Goal: Transaction & Acquisition: Purchase product/service

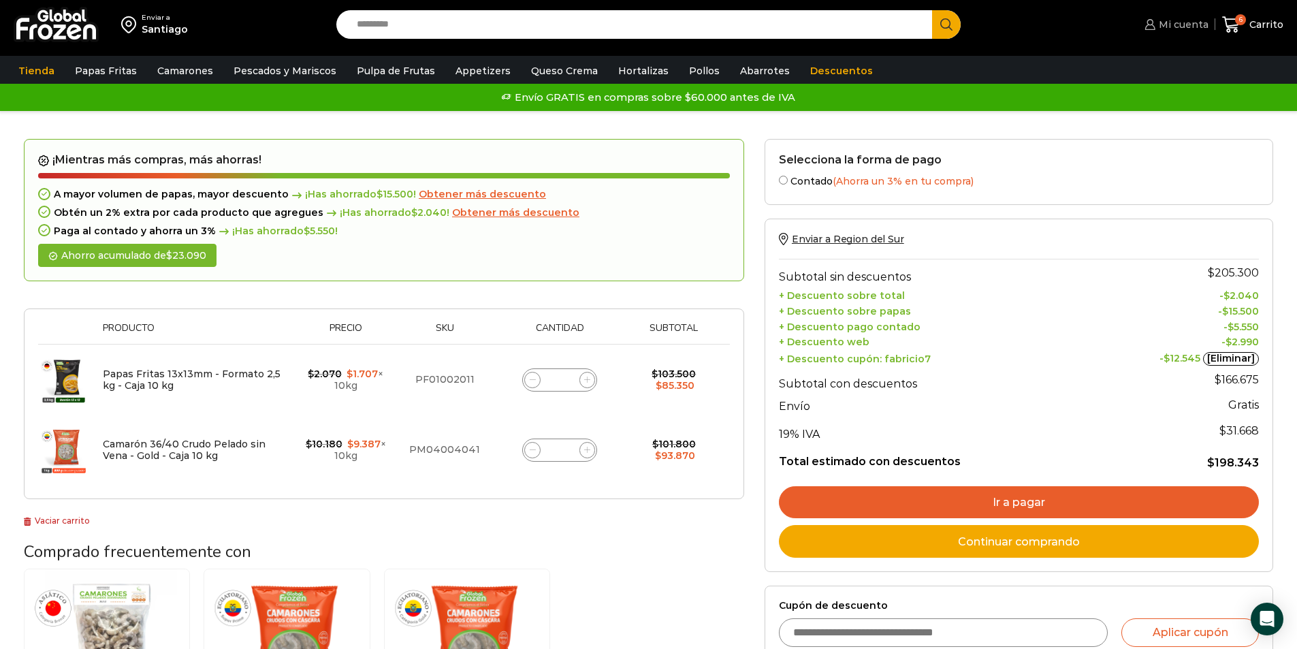
click at [861, 28] on span "Mi cuenta" at bounding box center [1181, 25] width 53 height 14
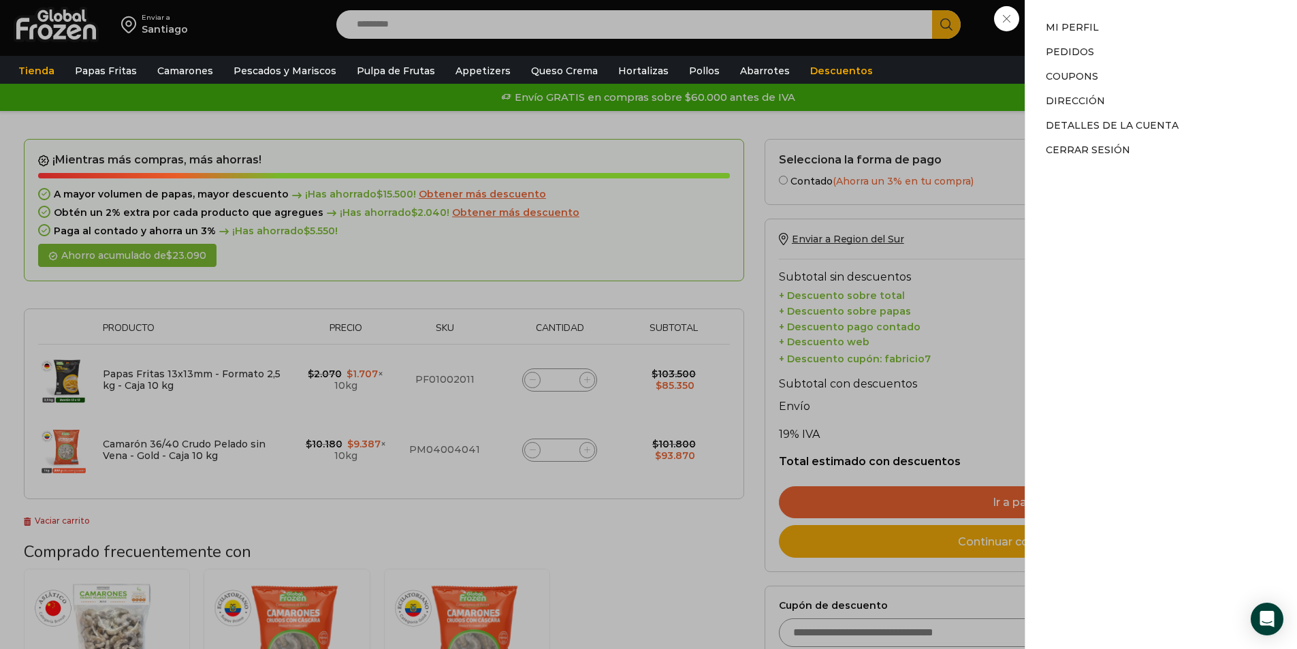
click at [861, 38] on div "Mi cuenta Mi cuenta Mi perfil Pedidos Descargas Coupons Dirección Detalles de l…" at bounding box center [1174, 24] width 67 height 27
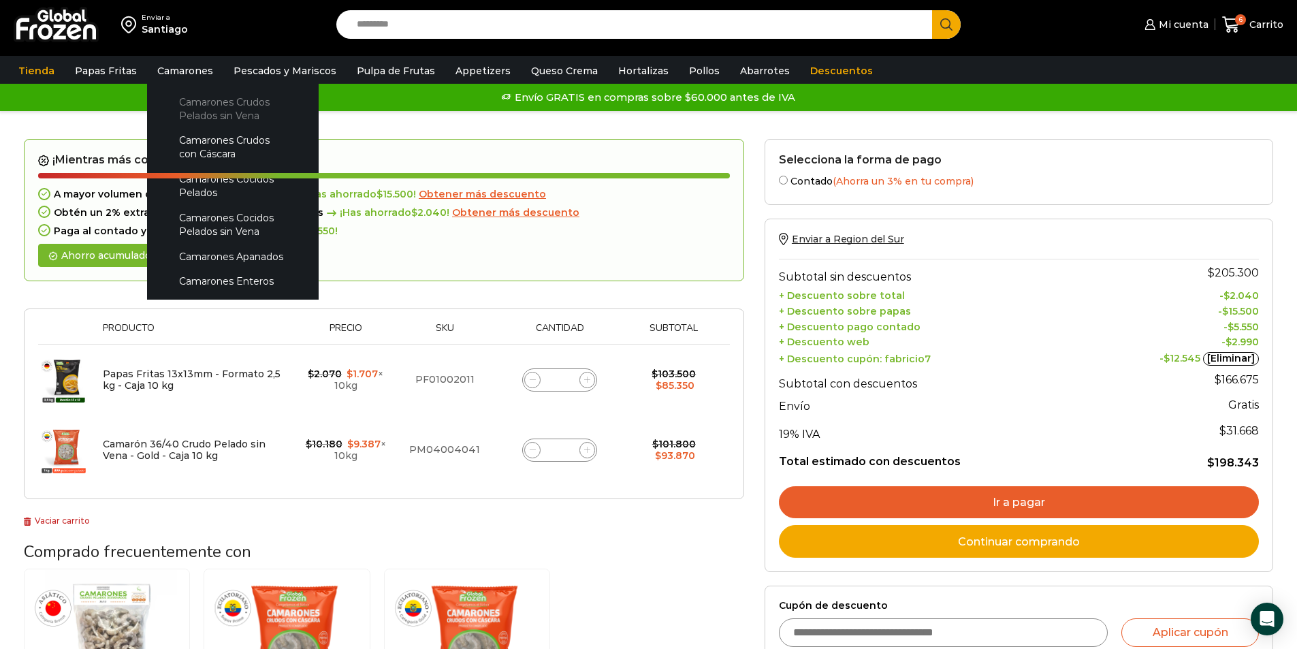
click at [203, 107] on link "Camarones Crudos Pelados sin Vena" at bounding box center [233, 108] width 144 height 39
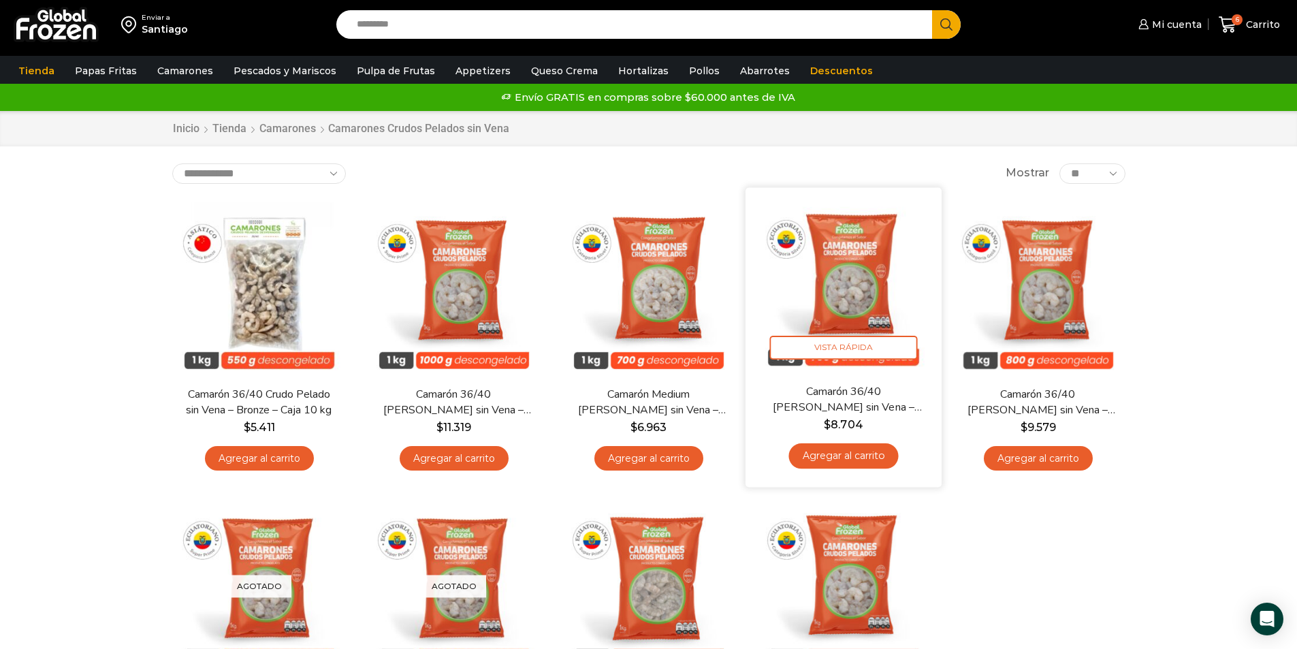
click at [820, 460] on link "Agregar al carrito" at bounding box center [843, 455] width 110 height 25
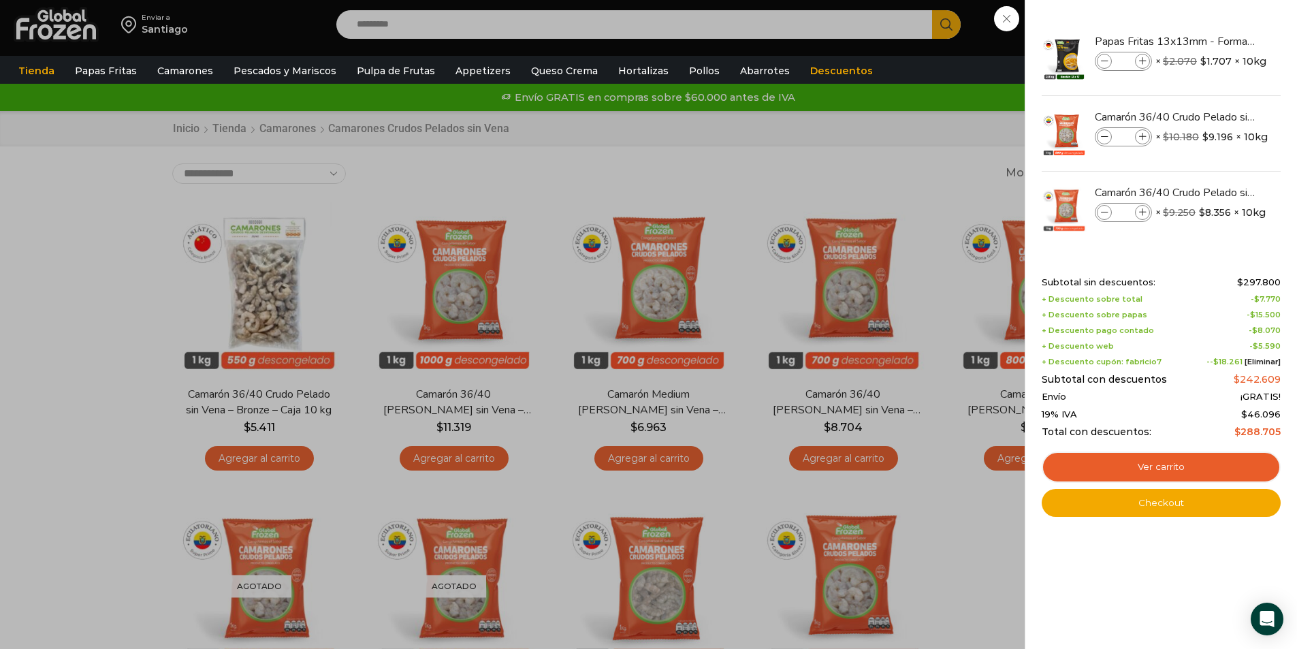
click at [1215, 41] on div "7 Carrito 7 7 Shopping Cart *" at bounding box center [1249, 25] width 68 height 32
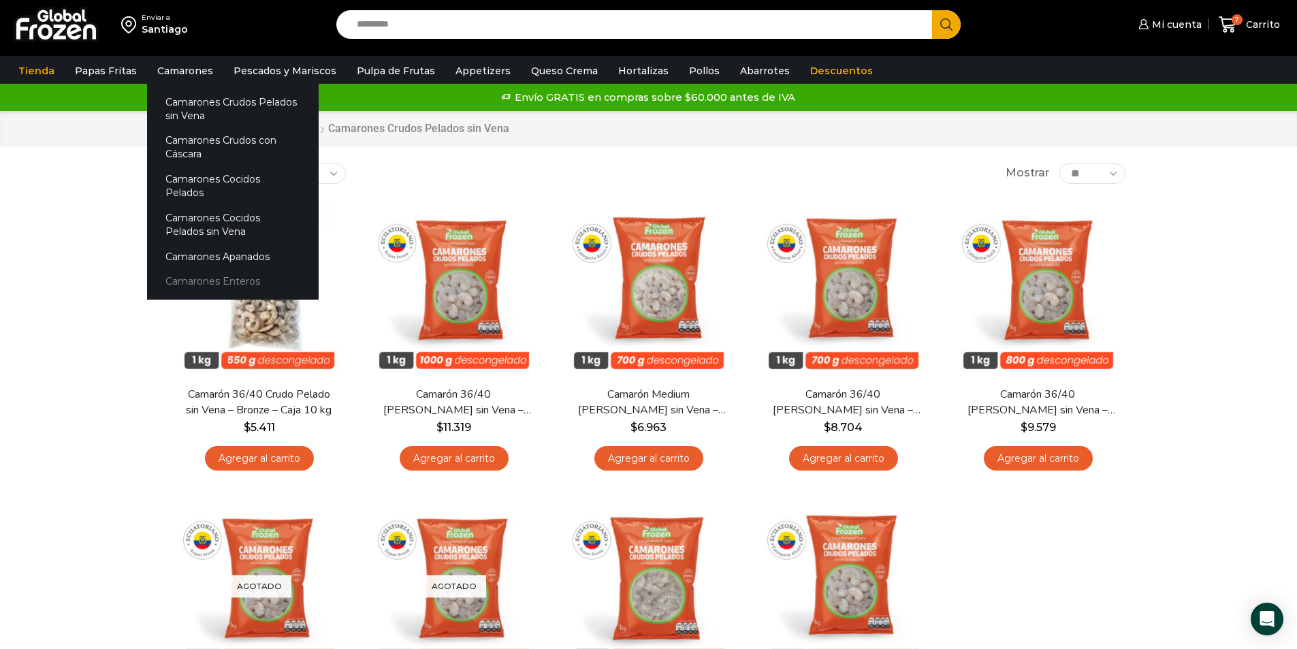
click at [178, 269] on link "Camarones Enteros" at bounding box center [233, 281] width 172 height 25
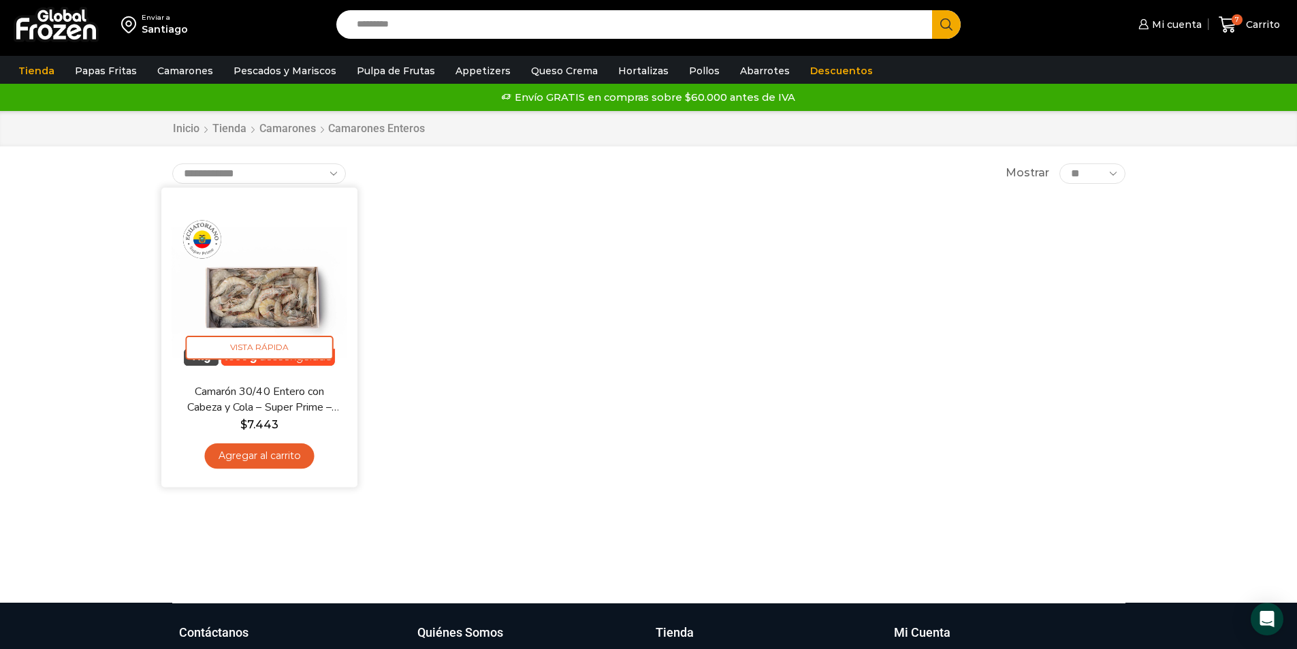
click at [271, 460] on link "Agregar al carrito" at bounding box center [259, 455] width 110 height 25
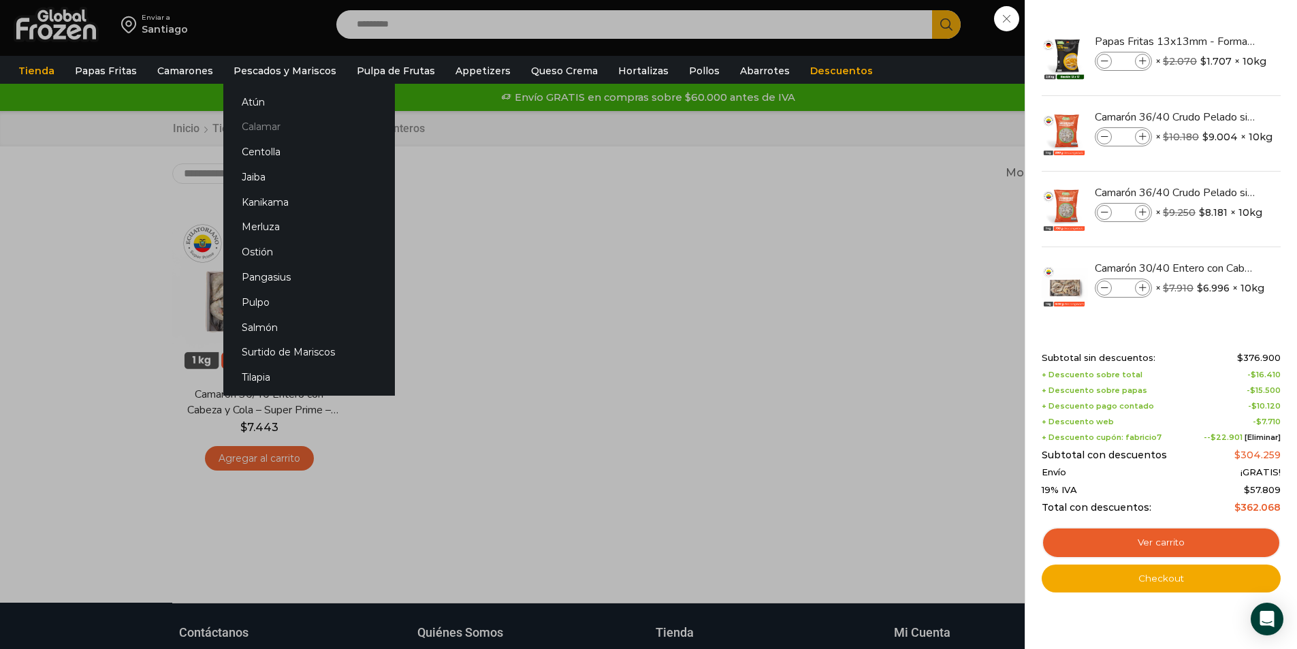
click at [255, 126] on link "Calamar" at bounding box center [309, 126] width 172 height 25
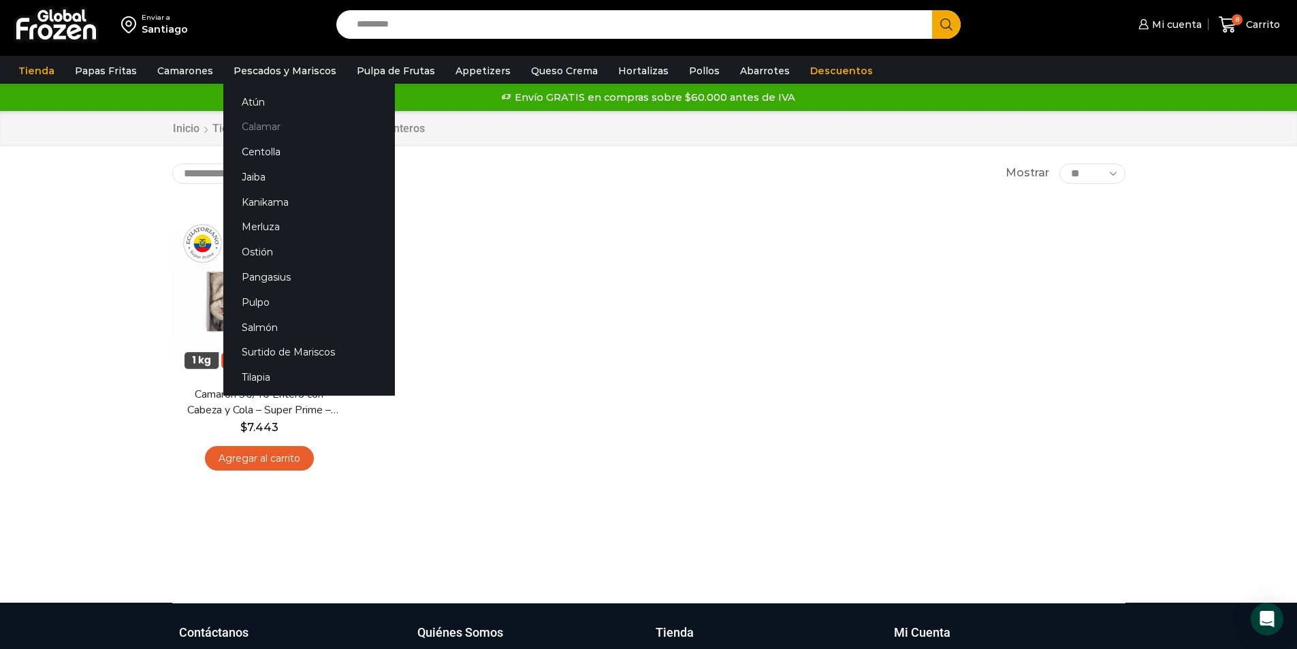
click at [250, 127] on link "Calamar" at bounding box center [309, 126] width 172 height 25
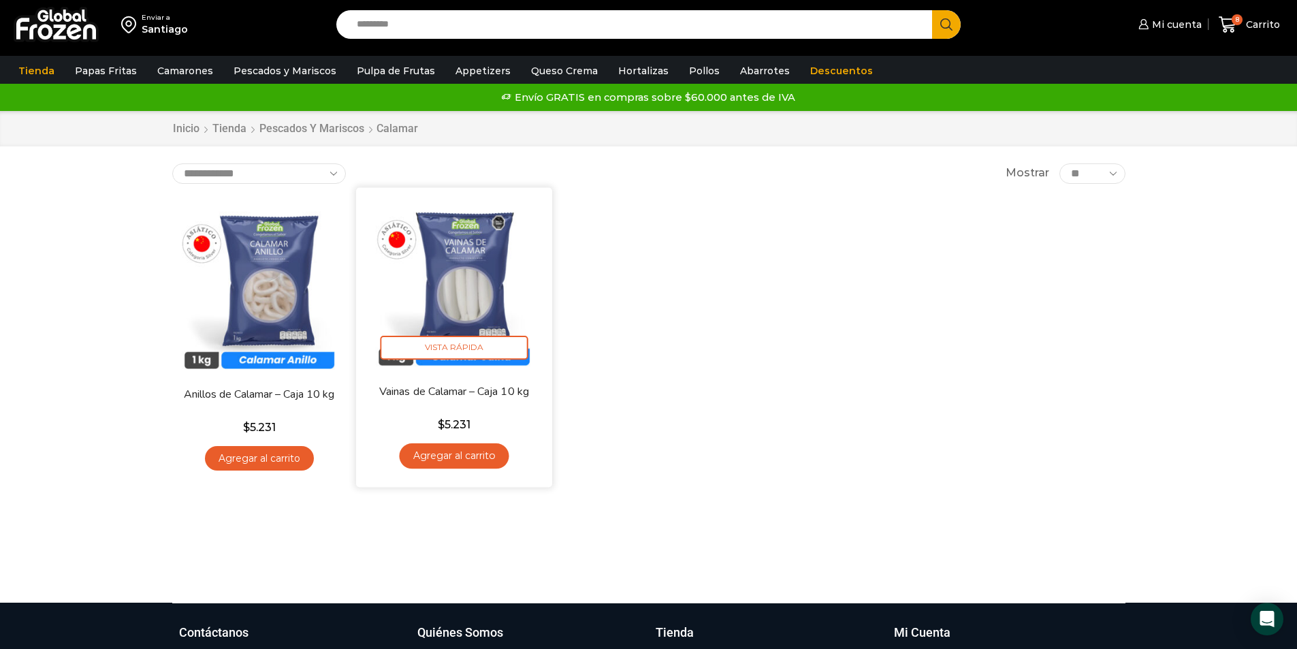
click at [465, 454] on link "Agregar al carrito" at bounding box center [454, 455] width 110 height 25
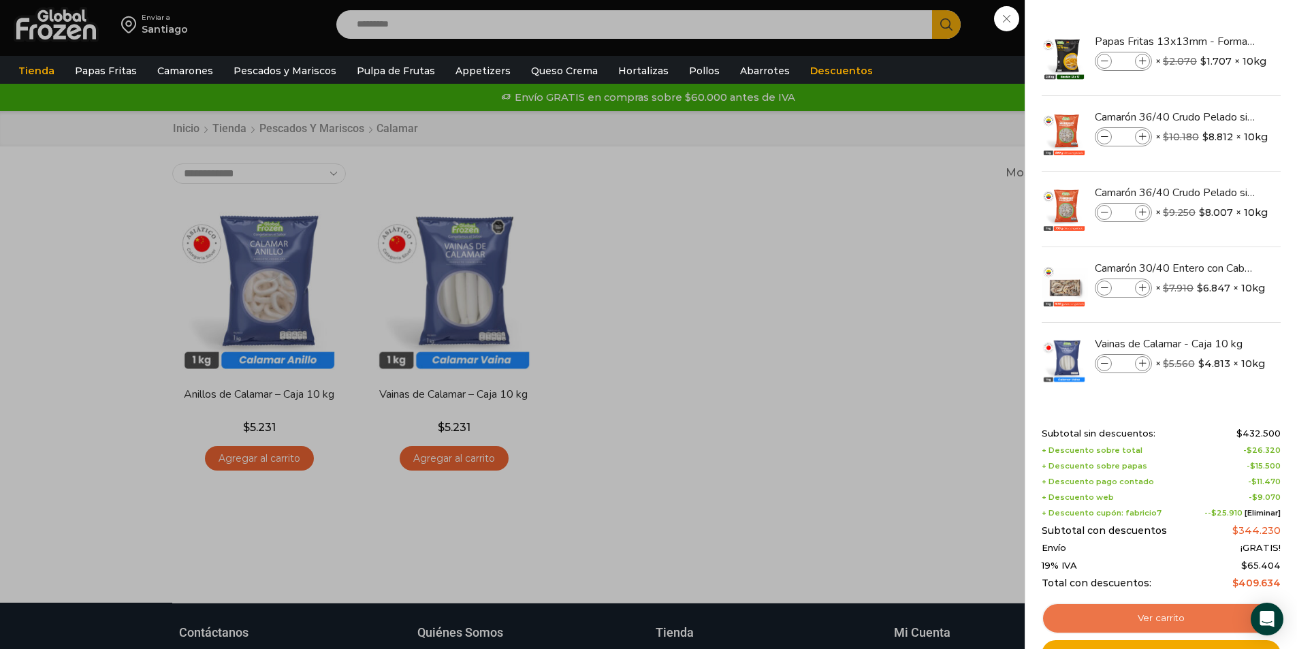
click at [1175, 619] on link "Ver carrito" at bounding box center [1161, 618] width 239 height 31
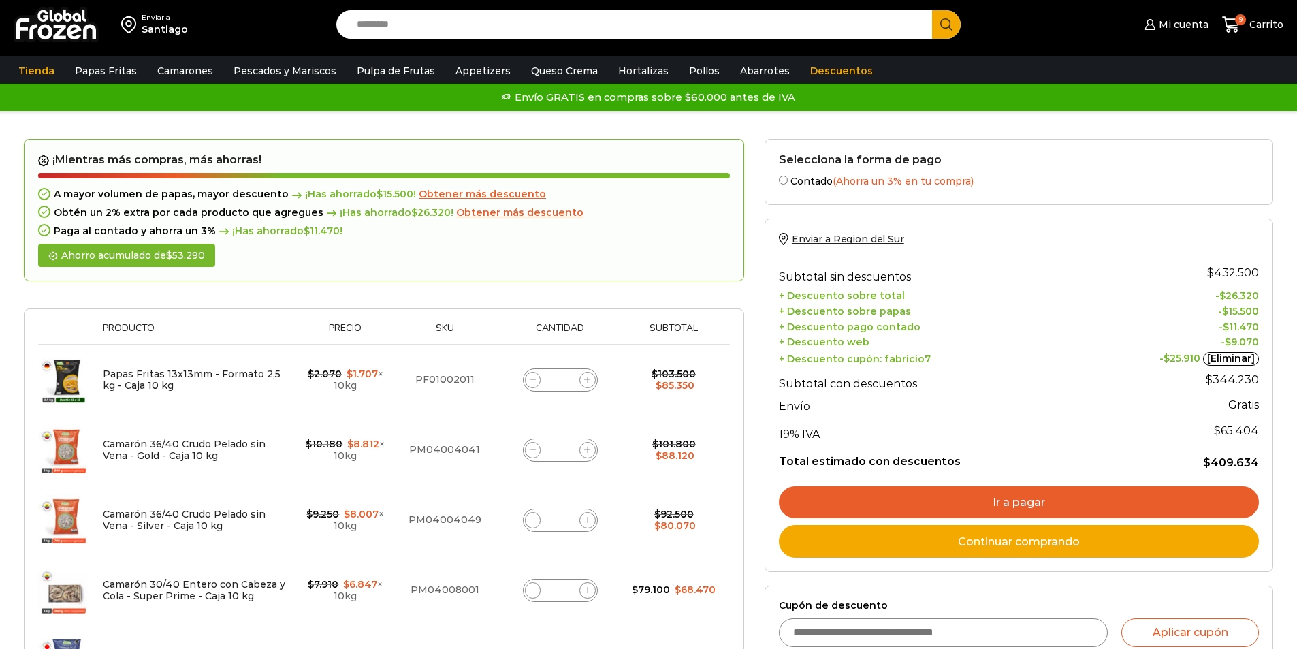
click at [565, 386] on input "*" at bounding box center [560, 379] width 19 height 19
type input "*"
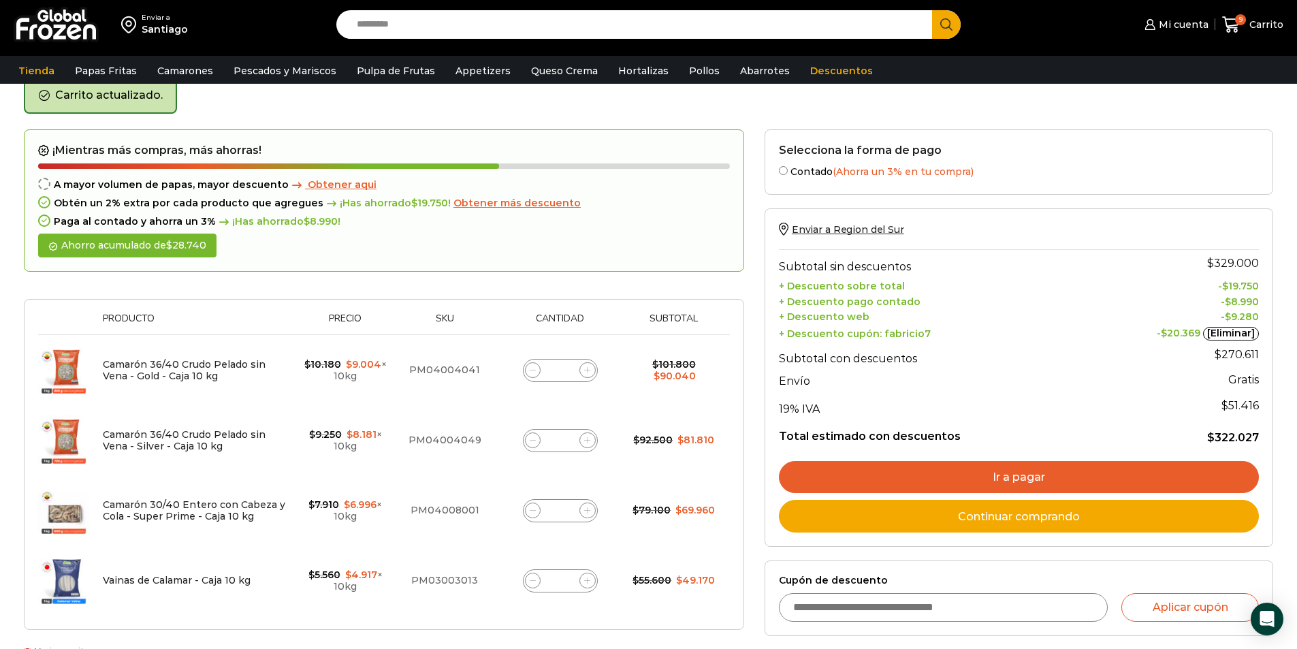
scroll to position [70, 0]
